Goal: Transaction & Acquisition: Purchase product/service

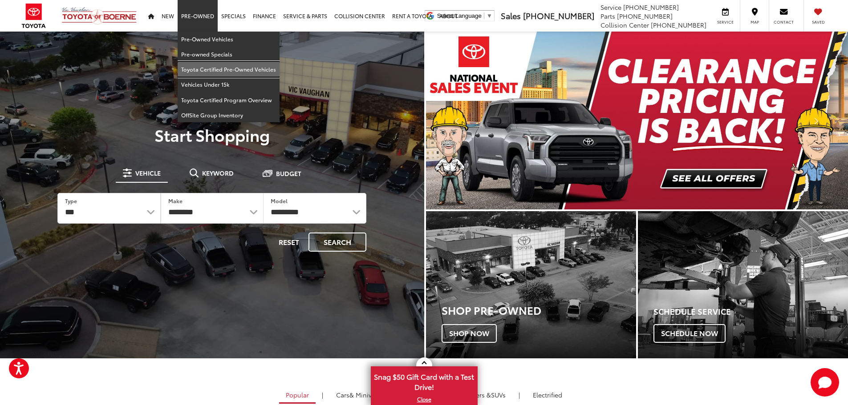
click at [197, 69] on link "Toyota Certified Pre-Owned Vehicles" at bounding box center [229, 69] width 102 height 15
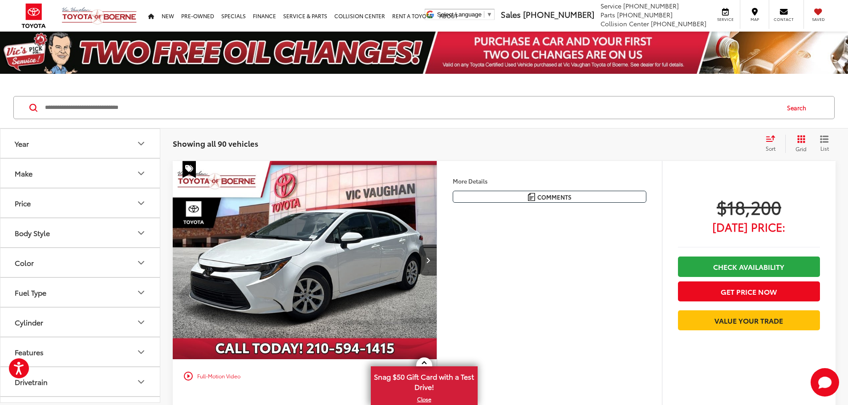
click at [140, 169] on icon "Make" at bounding box center [141, 173] width 11 height 11
click at [40, 211] on img at bounding box center [40, 204] width 24 height 21
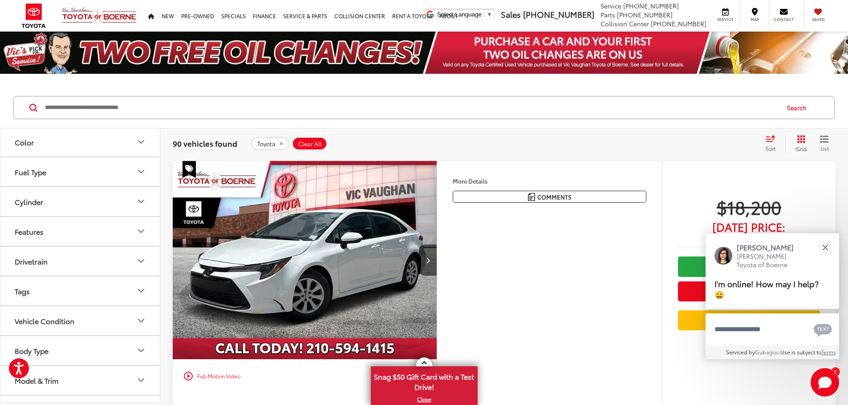
scroll to position [200, 0]
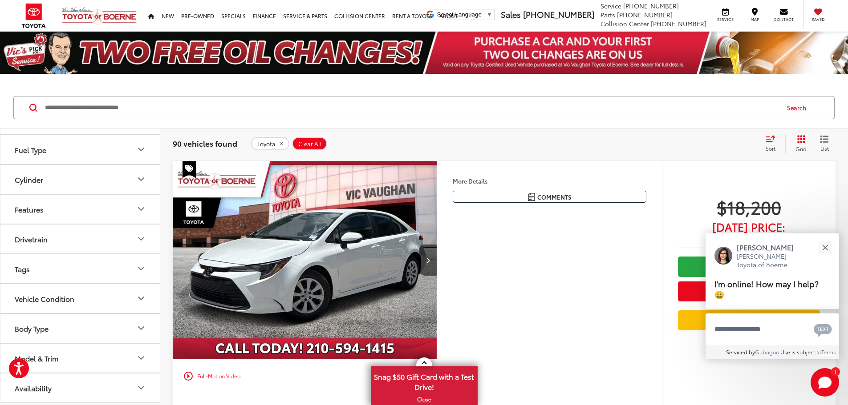
click at [135, 355] on button "Model & Trim" at bounding box center [80, 358] width 160 height 29
click at [56, 384] on label "4Runner (9)" at bounding box center [80, 388] width 120 height 16
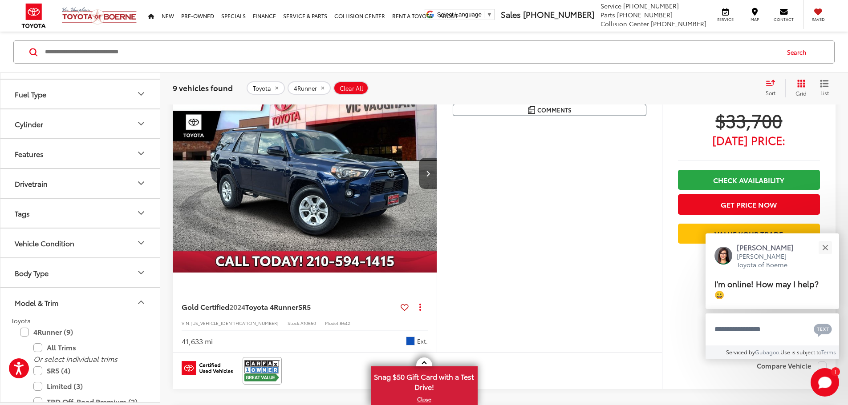
scroll to position [445, 0]
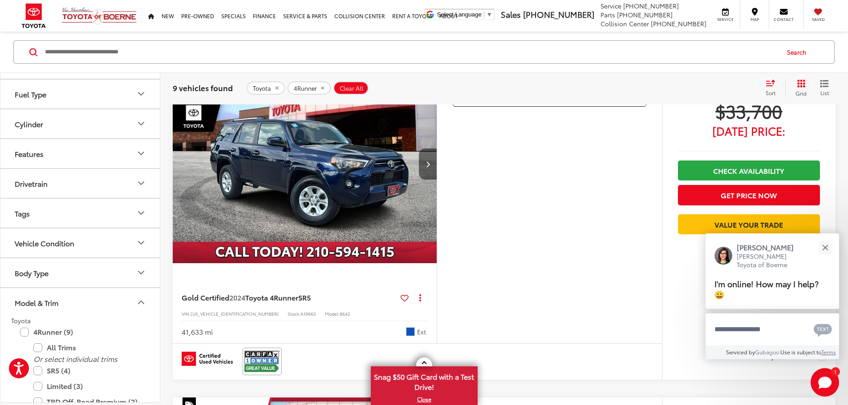
click at [437, 180] on button "Next image" at bounding box center [428, 164] width 18 height 31
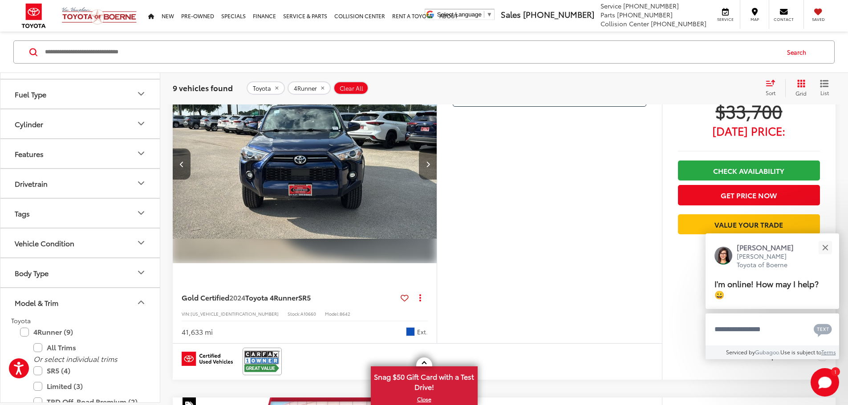
click at [437, 180] on button "Next image" at bounding box center [428, 164] width 18 height 31
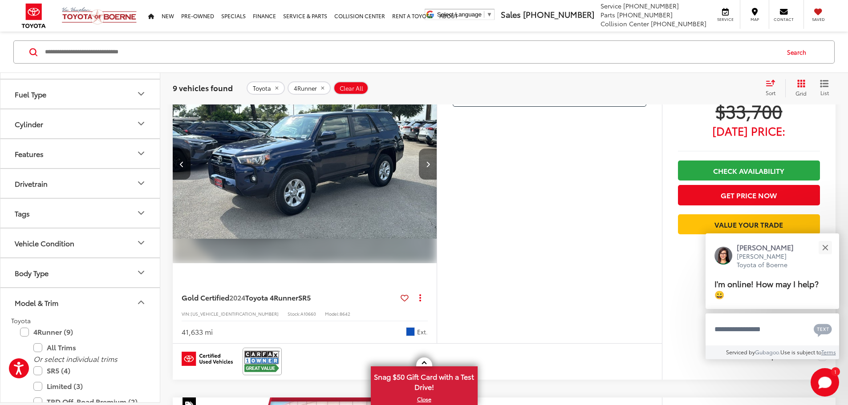
click at [437, 180] on button "Next image" at bounding box center [428, 164] width 18 height 31
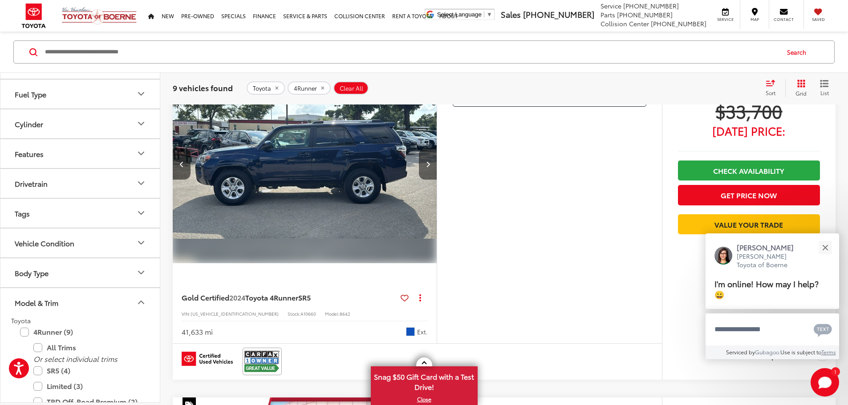
click at [437, 180] on button "Next image" at bounding box center [428, 164] width 18 height 31
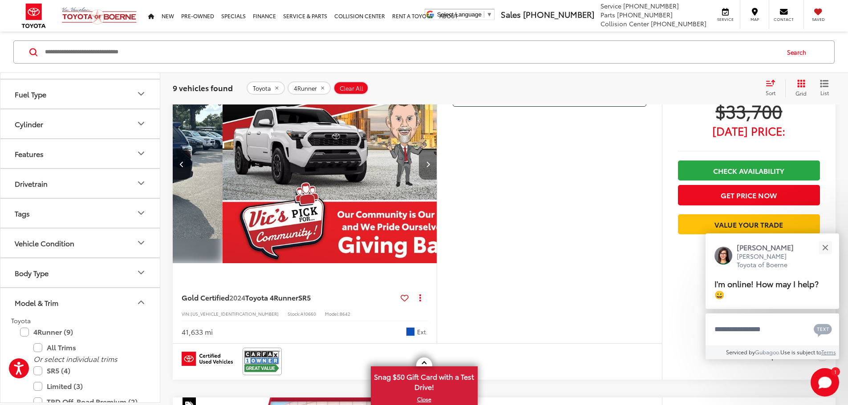
click at [437, 180] on button "Next image" at bounding box center [428, 164] width 18 height 31
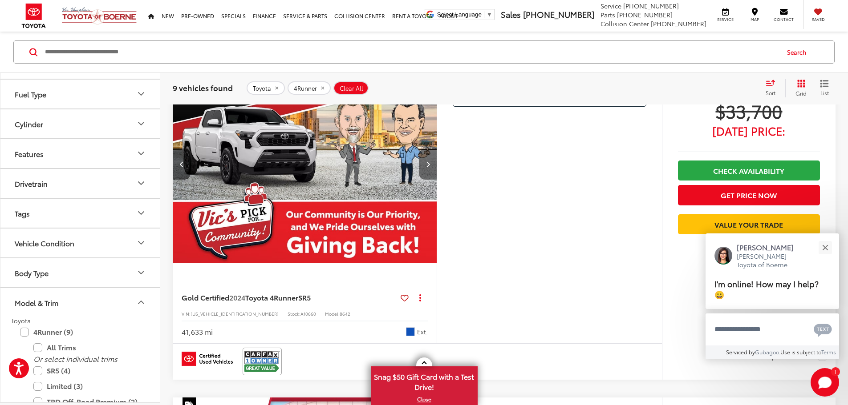
click at [437, 180] on button "Next image" at bounding box center [428, 164] width 18 height 31
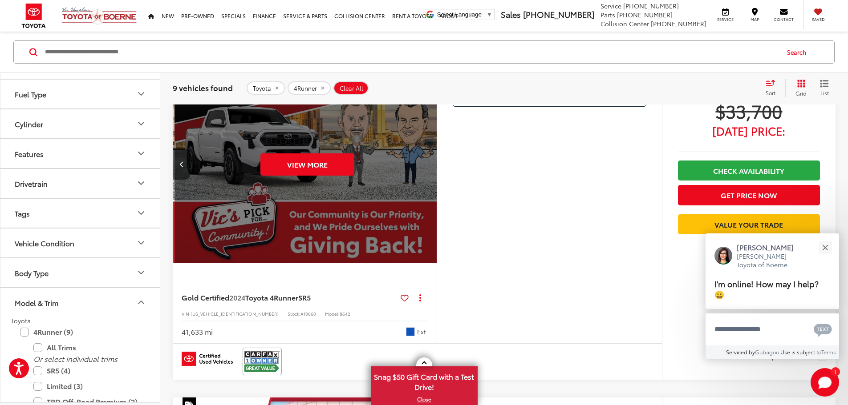
click at [437, 241] on div "View More" at bounding box center [305, 164] width 264 height 198
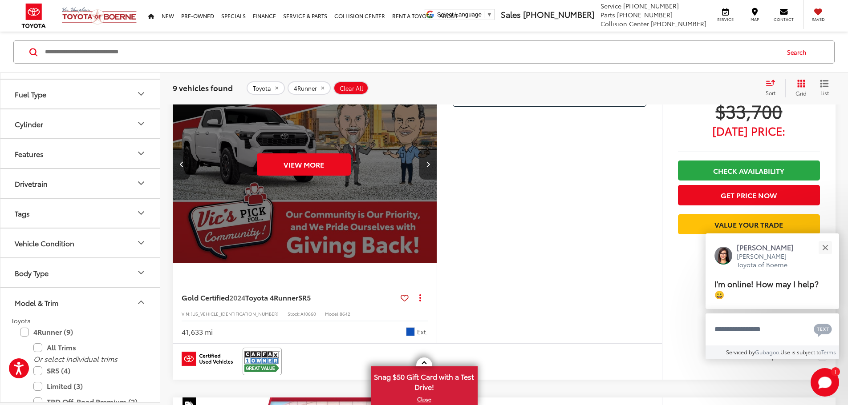
click at [437, 180] on button "Next image" at bounding box center [428, 164] width 18 height 31
click at [436, 241] on div "View More" at bounding box center [303, 164] width 265 height 199
